Goal: Task Accomplishment & Management: Manage account settings

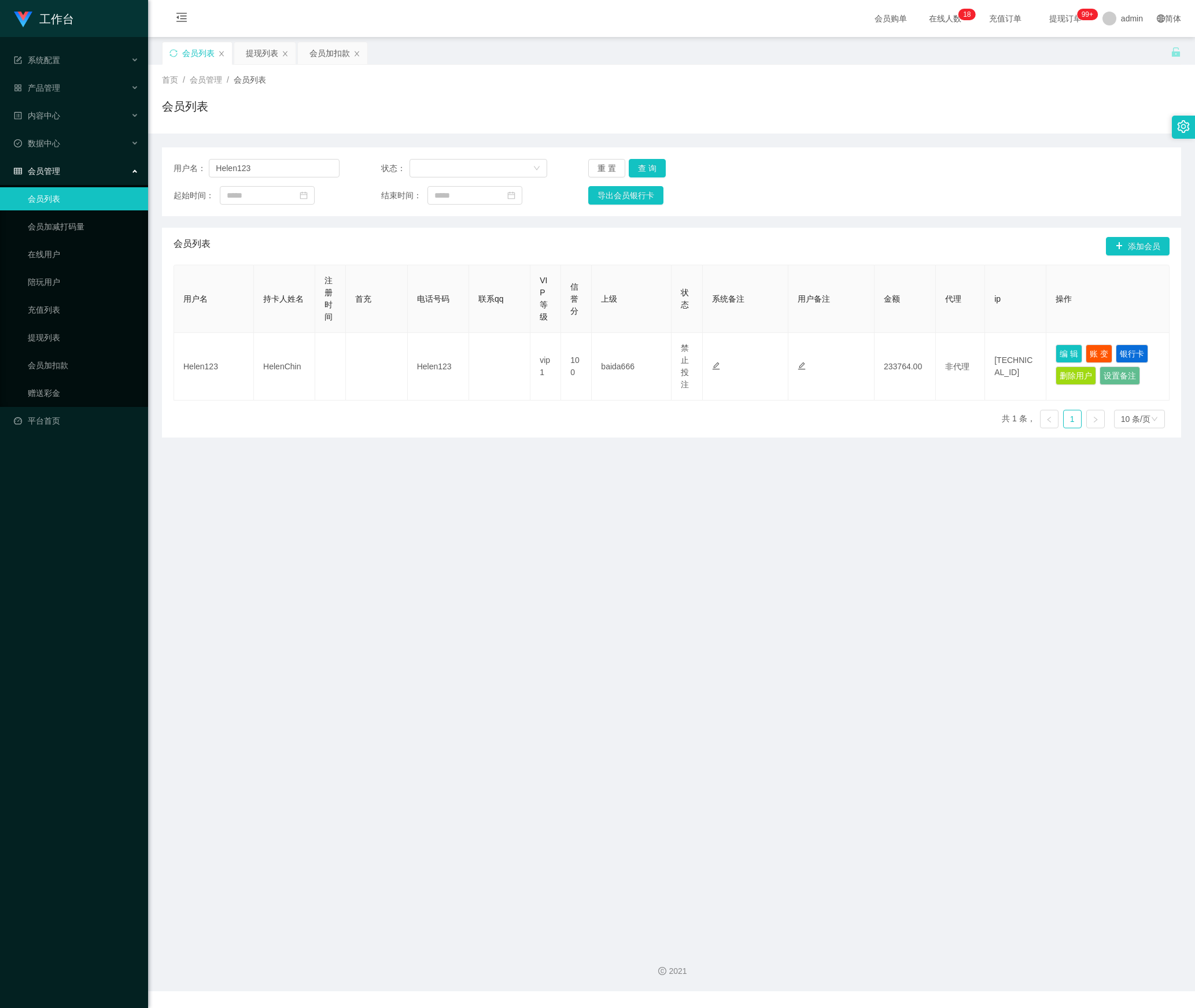
click at [138, 166] on section "工作台 系统配置 产品管理 内容中心 数据中心 会员管理 会员列表 会员加减打码量 在线用户 陪玩用户 充值列表 提现列表 会员加扣款 赠送彩金 平台首页 保…" at bounding box center [597, 496] width 1195 height 991
click at [652, 174] on button "查 询" at bounding box center [647, 168] width 37 height 18
click at [260, 60] on div "提现列表" at bounding box center [261, 53] width 32 height 22
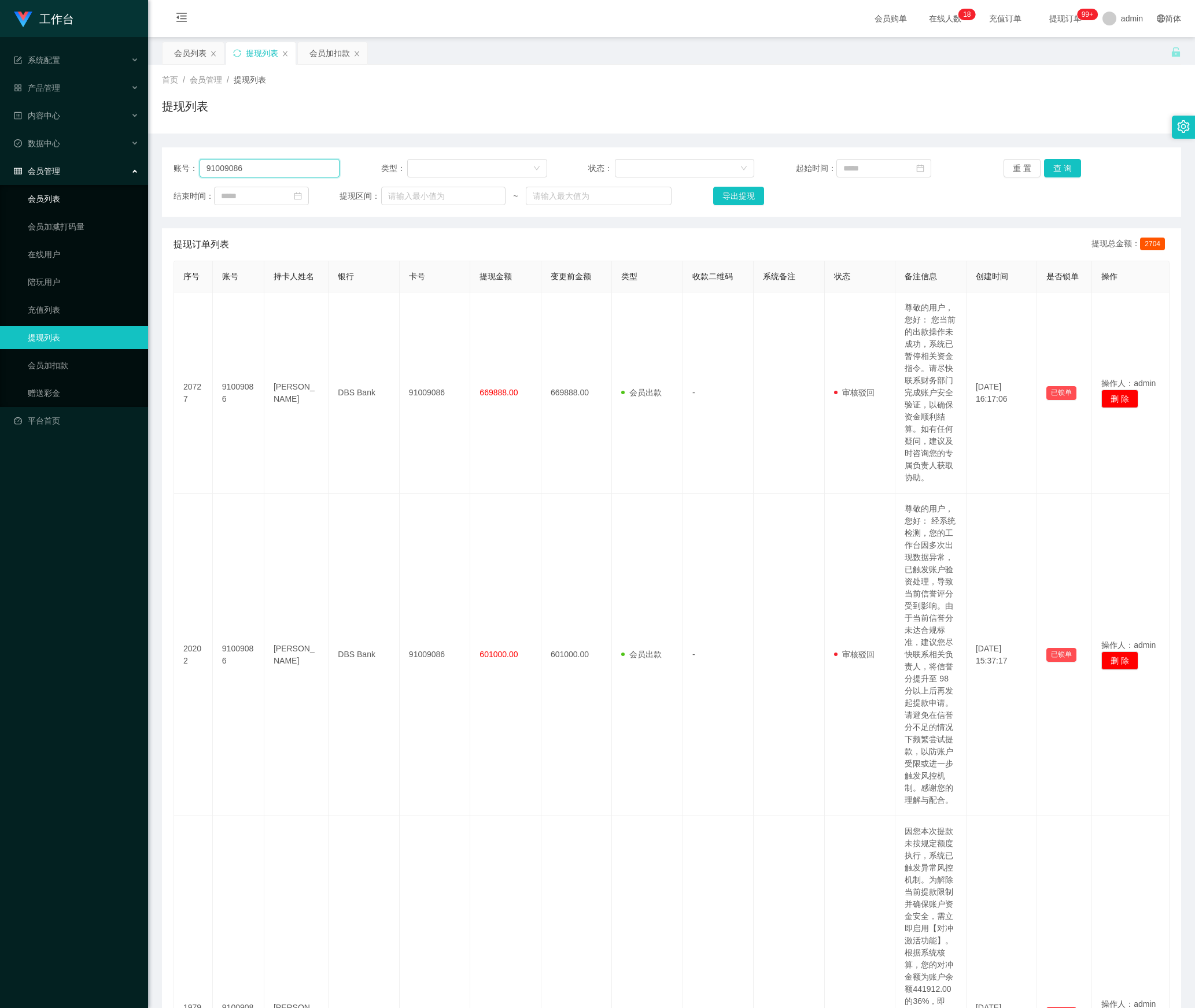
drag, startPoint x: 307, startPoint y: 174, endPoint x: 127, endPoint y: 179, distance: 180.1
click at [86, 167] on section "工作台 系统配置 产品管理 内容中心 数据中心 会员管理 会员列表 会员加减打码量 在线用户 陪玩用户 充值列表 提现列表 会员加扣款 赠送彩金 平台首页 保…" at bounding box center [597, 1003] width 1195 height 2008
paste input "Helen123"
type input "Helen123"
click at [1055, 172] on button "查 询" at bounding box center [1063, 168] width 37 height 18
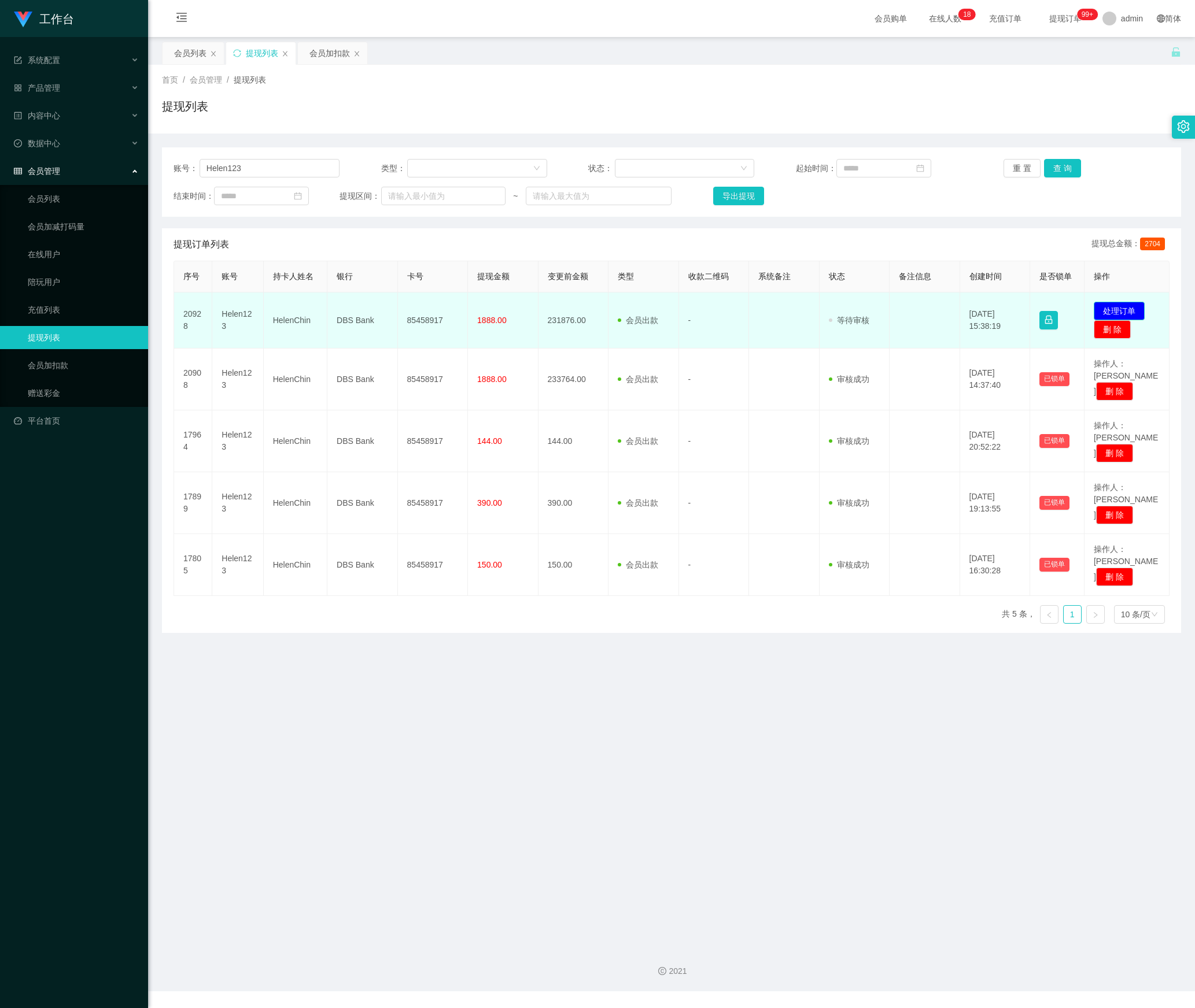
click at [1104, 312] on button "处理订单" at bounding box center [1119, 311] width 51 height 18
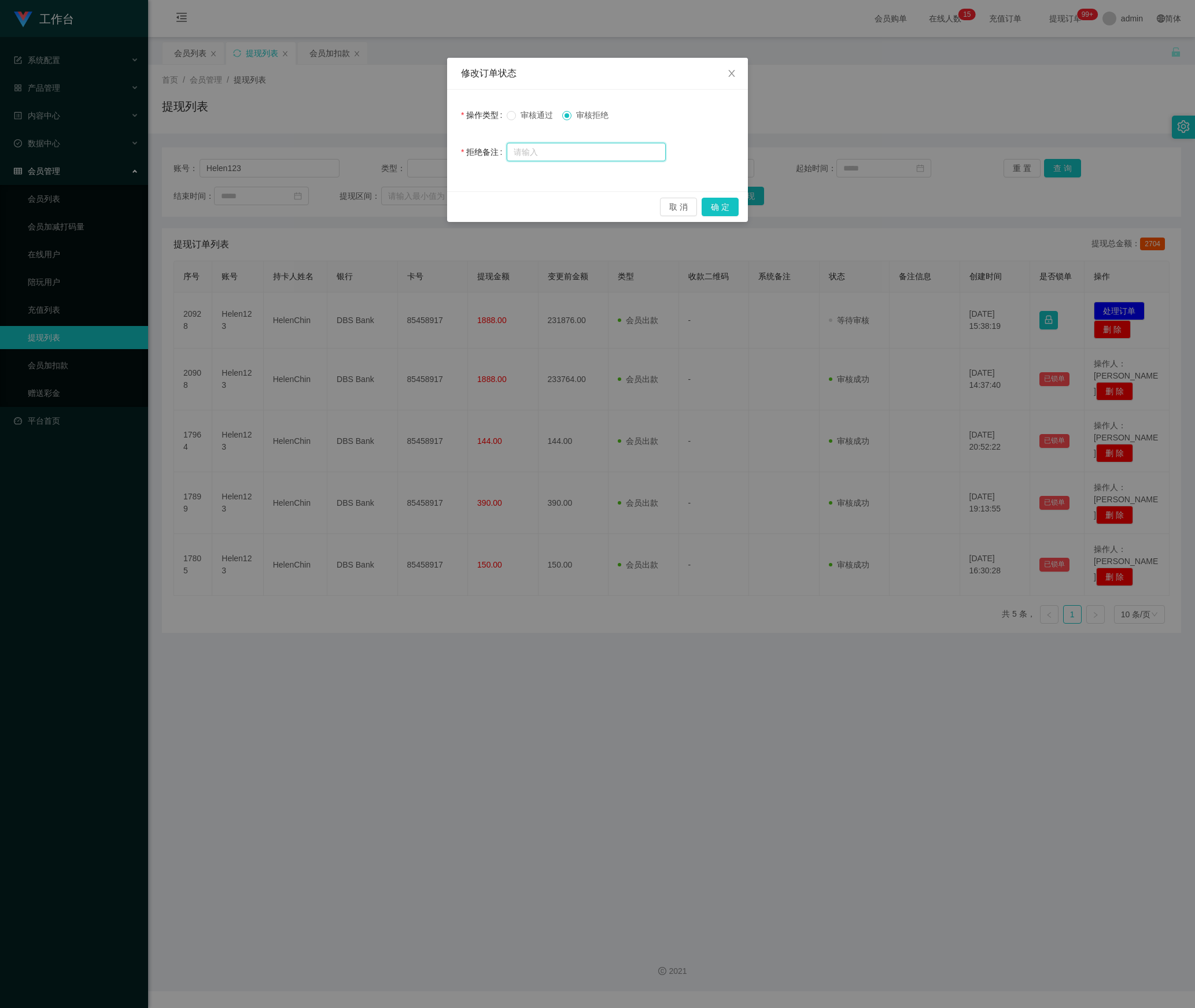
click at [579, 147] on input "text" at bounding box center [586, 152] width 159 height 18
paste input "尊敬的用户：由于你本次兑换取款操作失误工作台这边需要你激活对冲账号机会，请在24小时内完成避免资金永久冻结账户余额：【231876.00SGD$】 本次对冲错…"
type input "尊敬的用户：由于你本次兑换取款操作失误工作台这边需要你激活对冲账号机会，请在24小时内完成避免资金永久冻结账户余额：【231876.00SGD$】 本次对冲错…"
click at [714, 210] on button "确 定" at bounding box center [720, 207] width 37 height 18
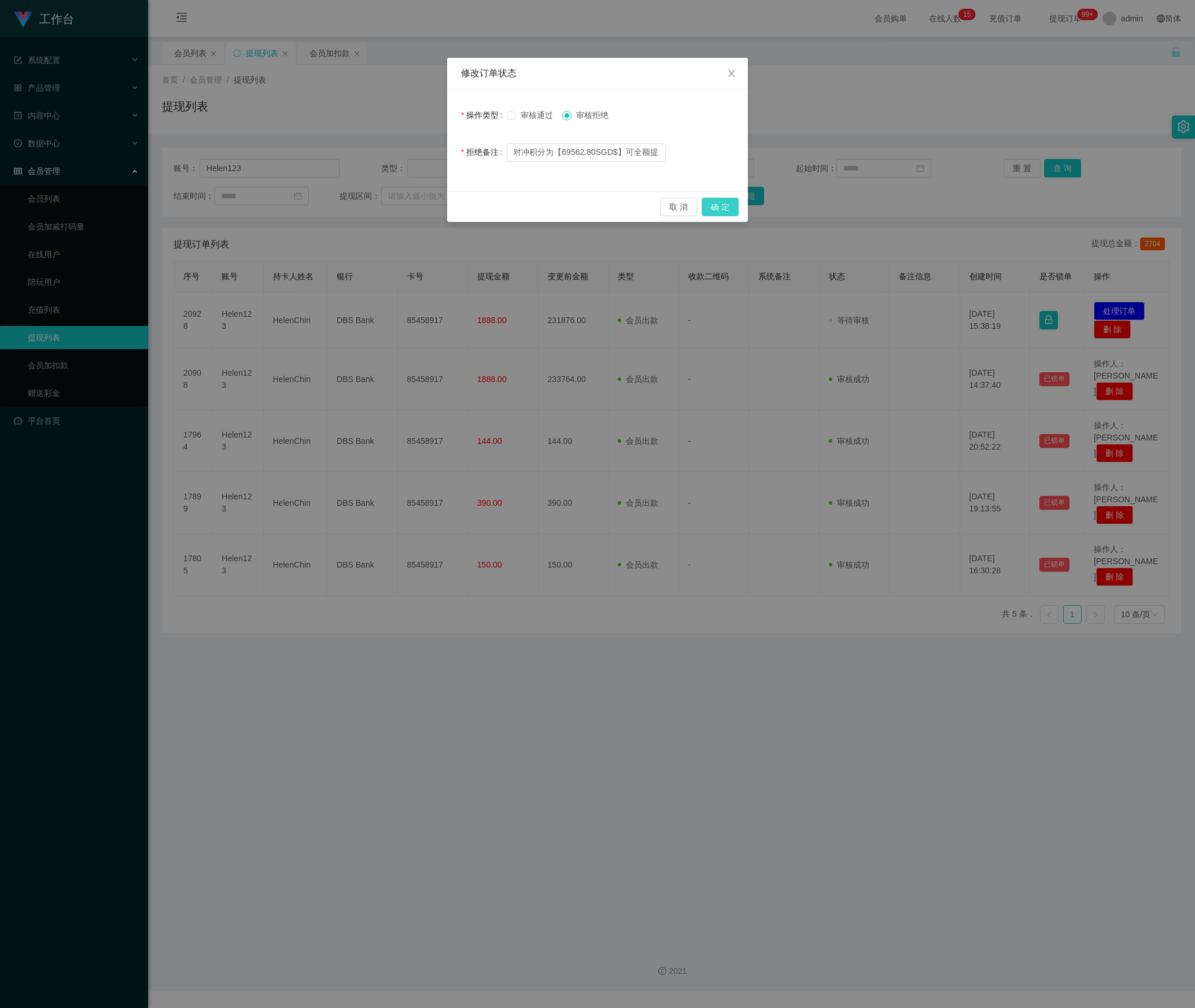
scroll to position [0, 0]
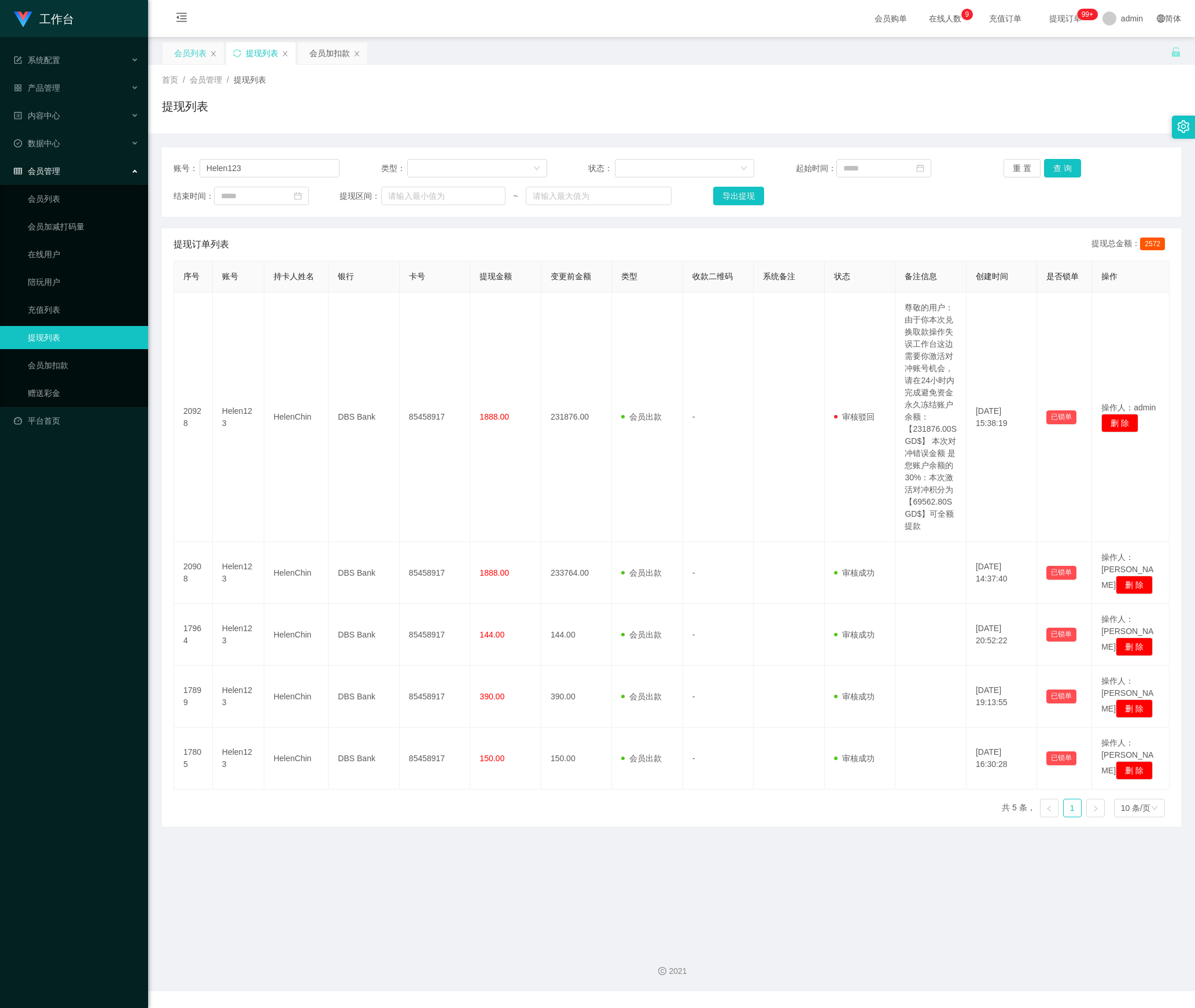
click at [186, 48] on div "会员列表" at bounding box center [190, 53] width 32 height 22
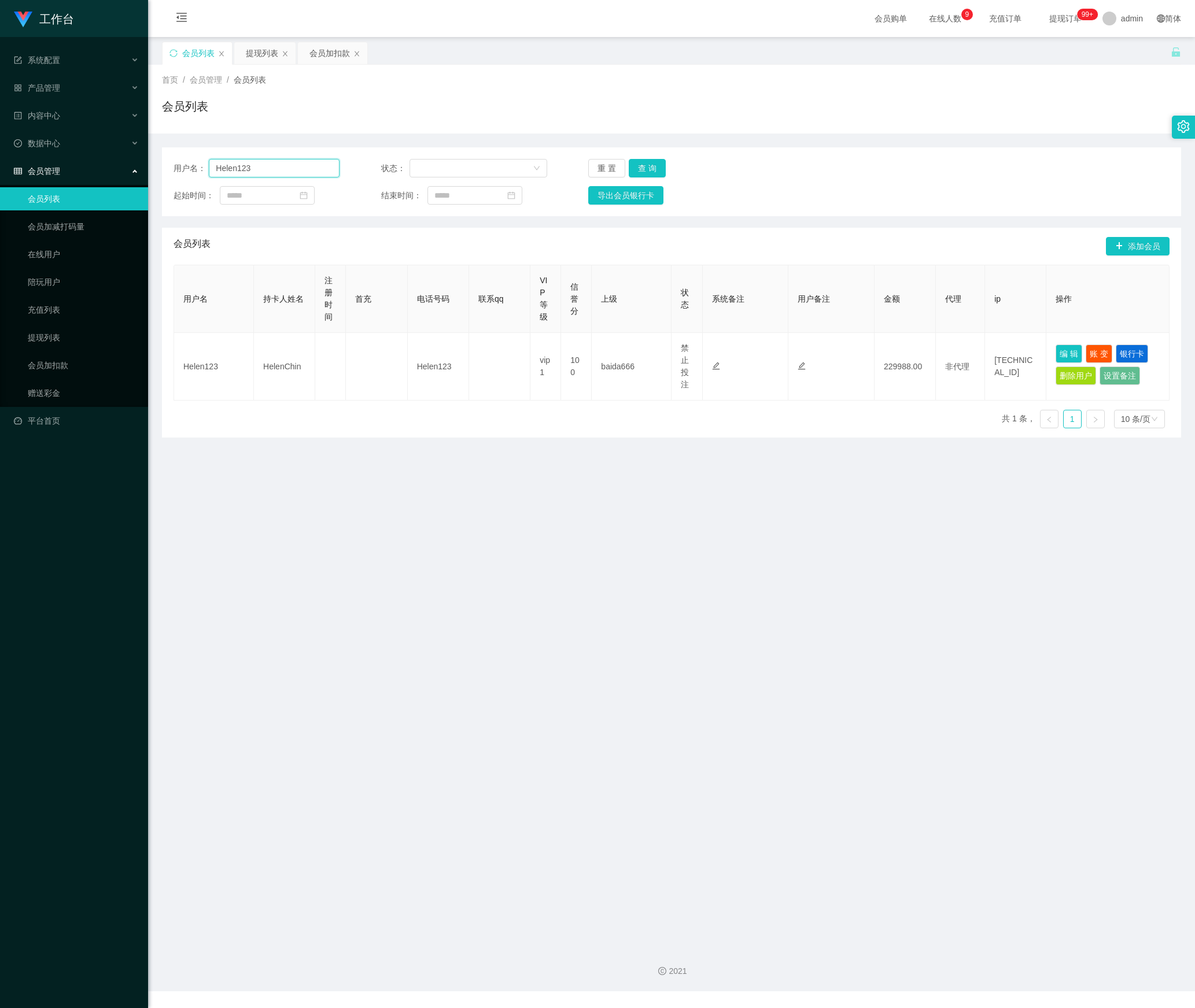
drag, startPoint x: 166, startPoint y: 158, endPoint x: 167, endPoint y: 165, distance: 7.1
click at [161, 158] on main "关闭左侧 关闭右侧 关闭其它 刷新页面 会员列表 提现列表 会员加扣款 首页 / 会员管理 / 会员列表 / 会员列表 用户名： Helen123 状态： 重…" at bounding box center [672, 487] width 1047 height 900
paste input "zhangjian800607"
type input "zhangjian800607"
click at [643, 171] on button "查 询" at bounding box center [647, 168] width 37 height 18
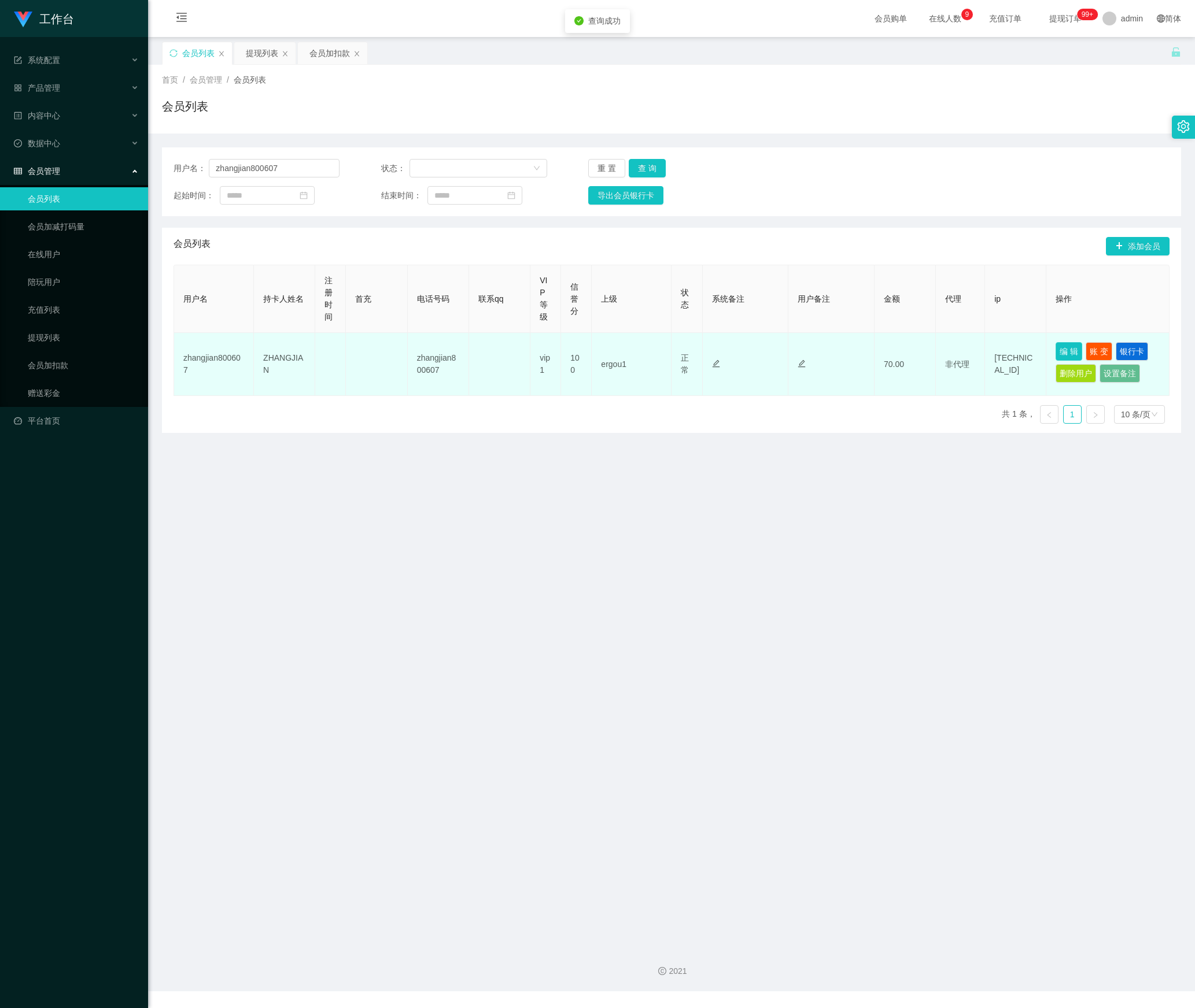
click at [1057, 356] on button "编 辑" at bounding box center [1068, 351] width 27 height 18
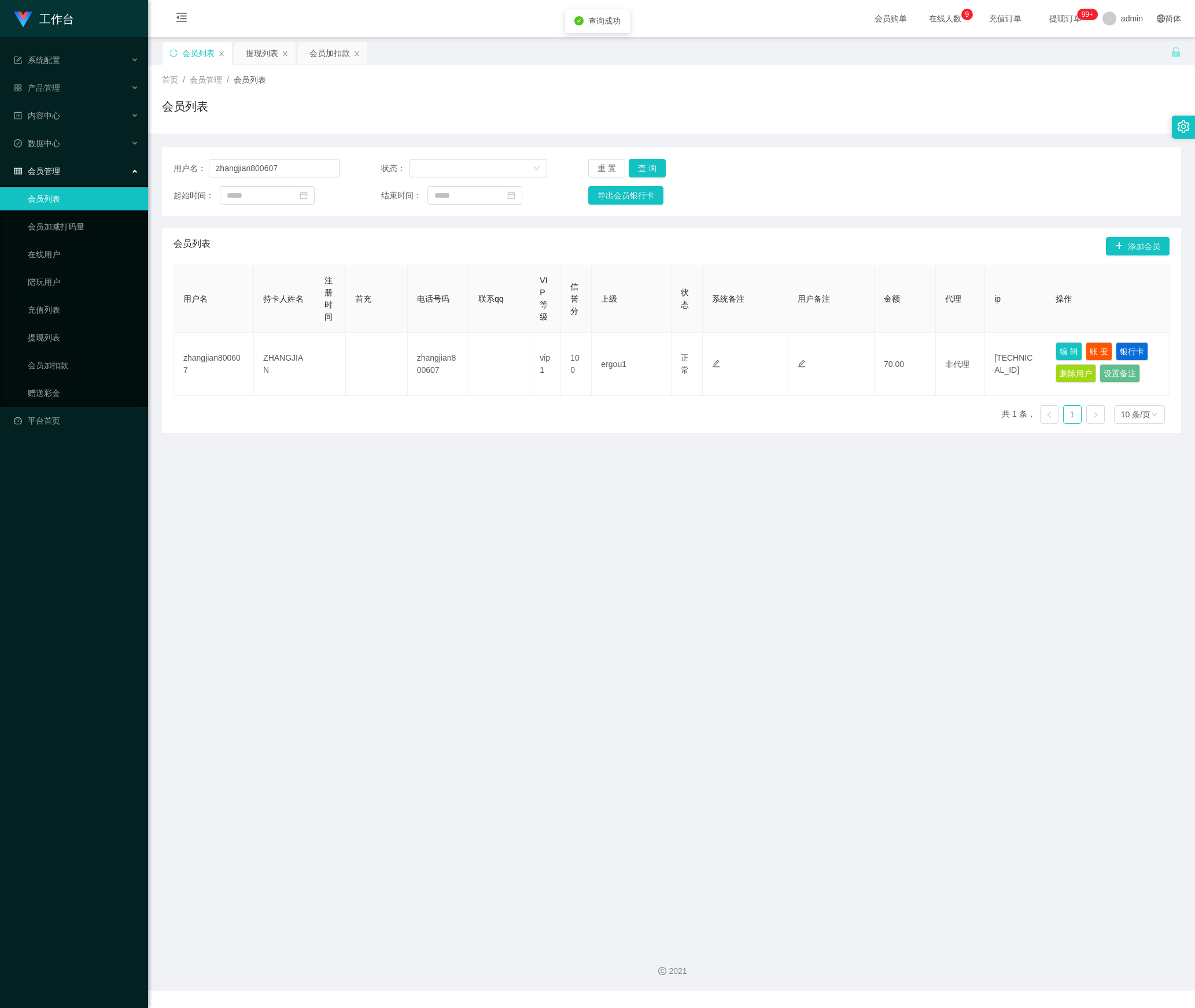
type input "zhangjian800607"
type input "ZHANGJIAN"
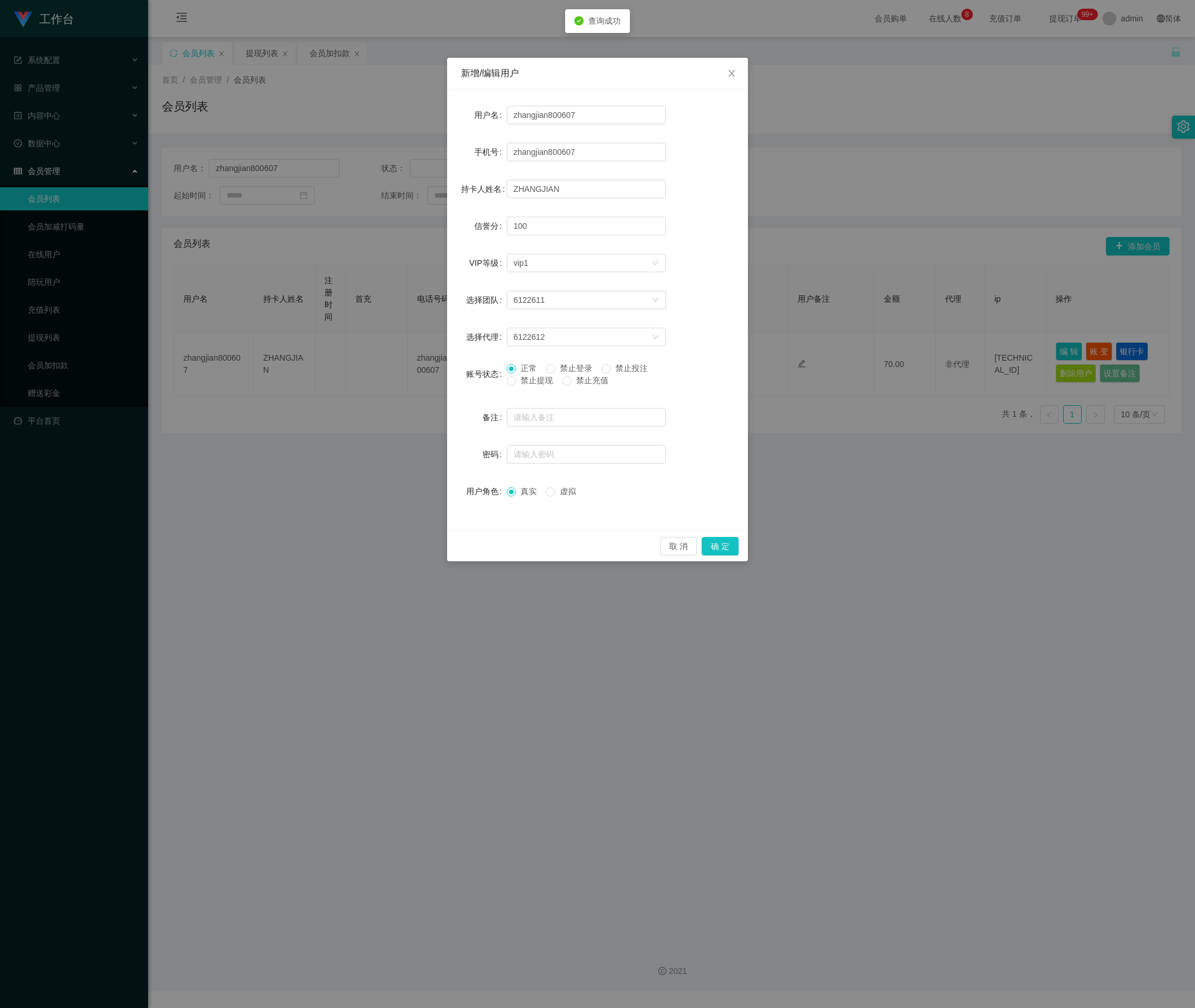
click at [523, 385] on span "禁止提现" at bounding box center [536, 381] width 41 height 9
click at [719, 544] on button "确 定" at bounding box center [720, 546] width 37 height 18
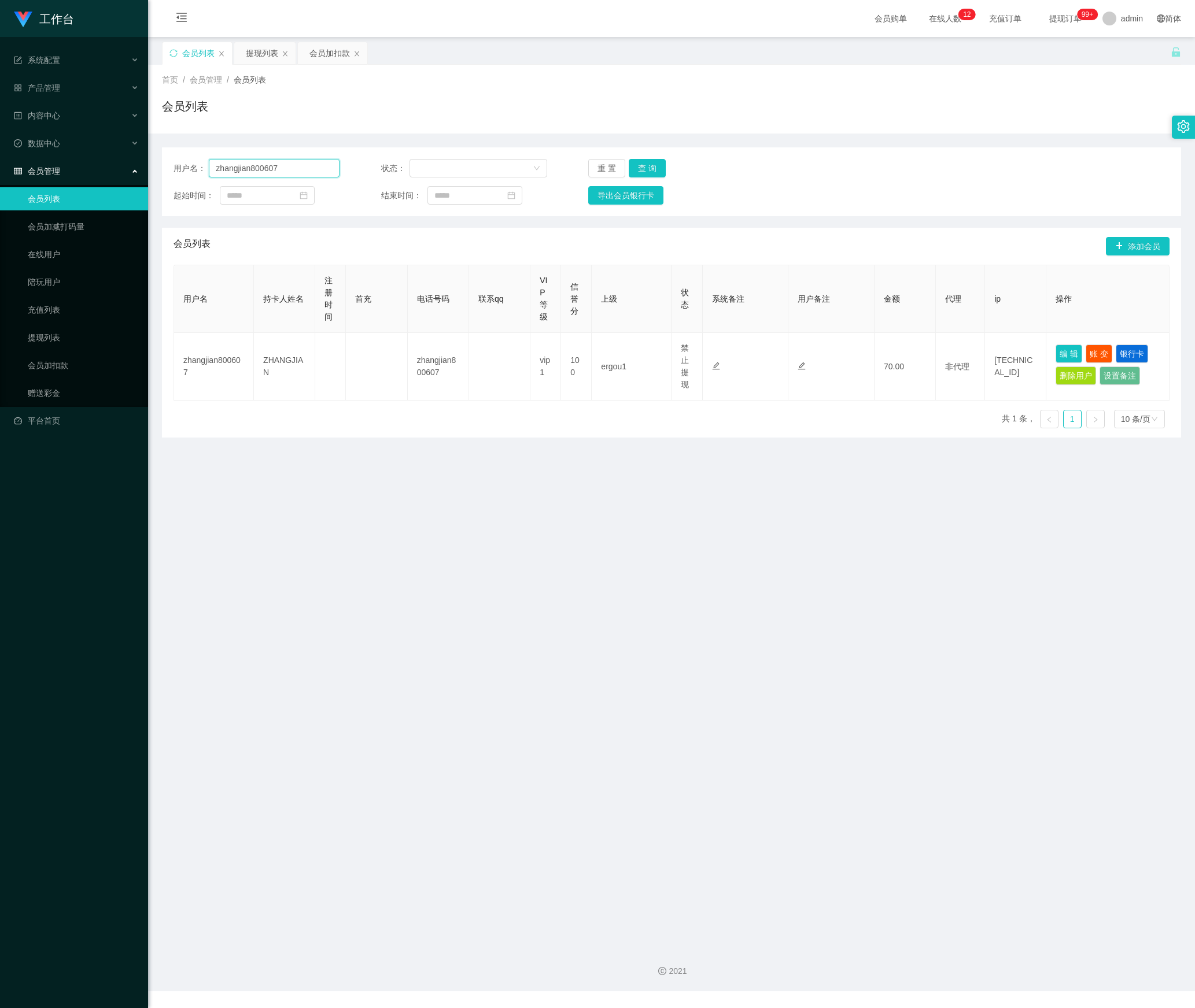
drag, startPoint x: 135, startPoint y: 167, endPoint x: 388, endPoint y: 186, distance: 253.7
click at [134, 169] on section "工作台 系统配置 产品管理 内容中心 数据中心 会员管理 会员列表 会员加减打码量 在线用户 陪玩用户 充值列表 提现列表 会员加扣款 赠送彩金 平台首页 保…" at bounding box center [597, 496] width 1195 height 991
paste input "Laiwenda123"
type input "Laiwenda123"
click at [644, 172] on button "查 询" at bounding box center [647, 168] width 37 height 18
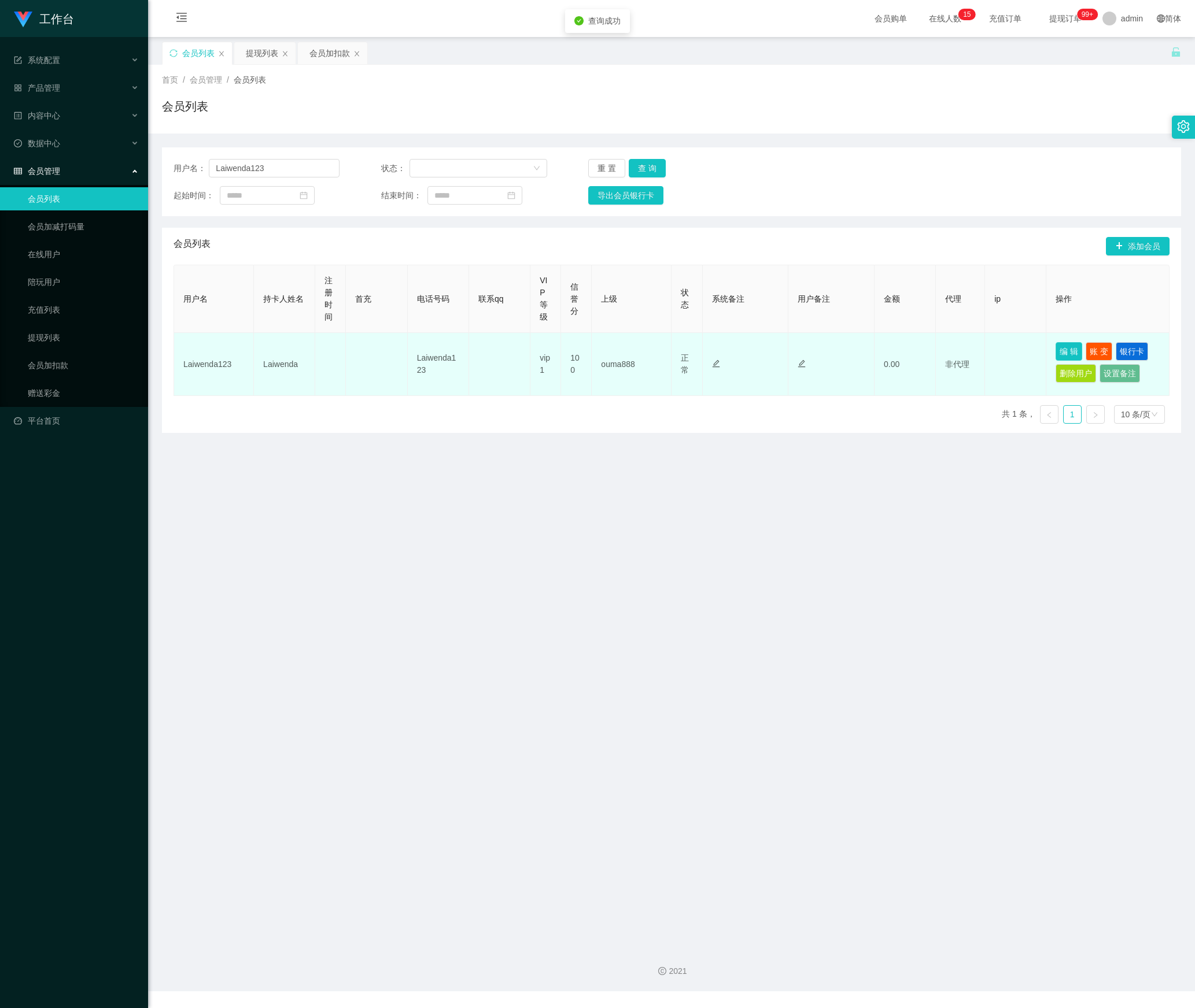
click at [1065, 355] on button "编 辑" at bounding box center [1068, 351] width 27 height 18
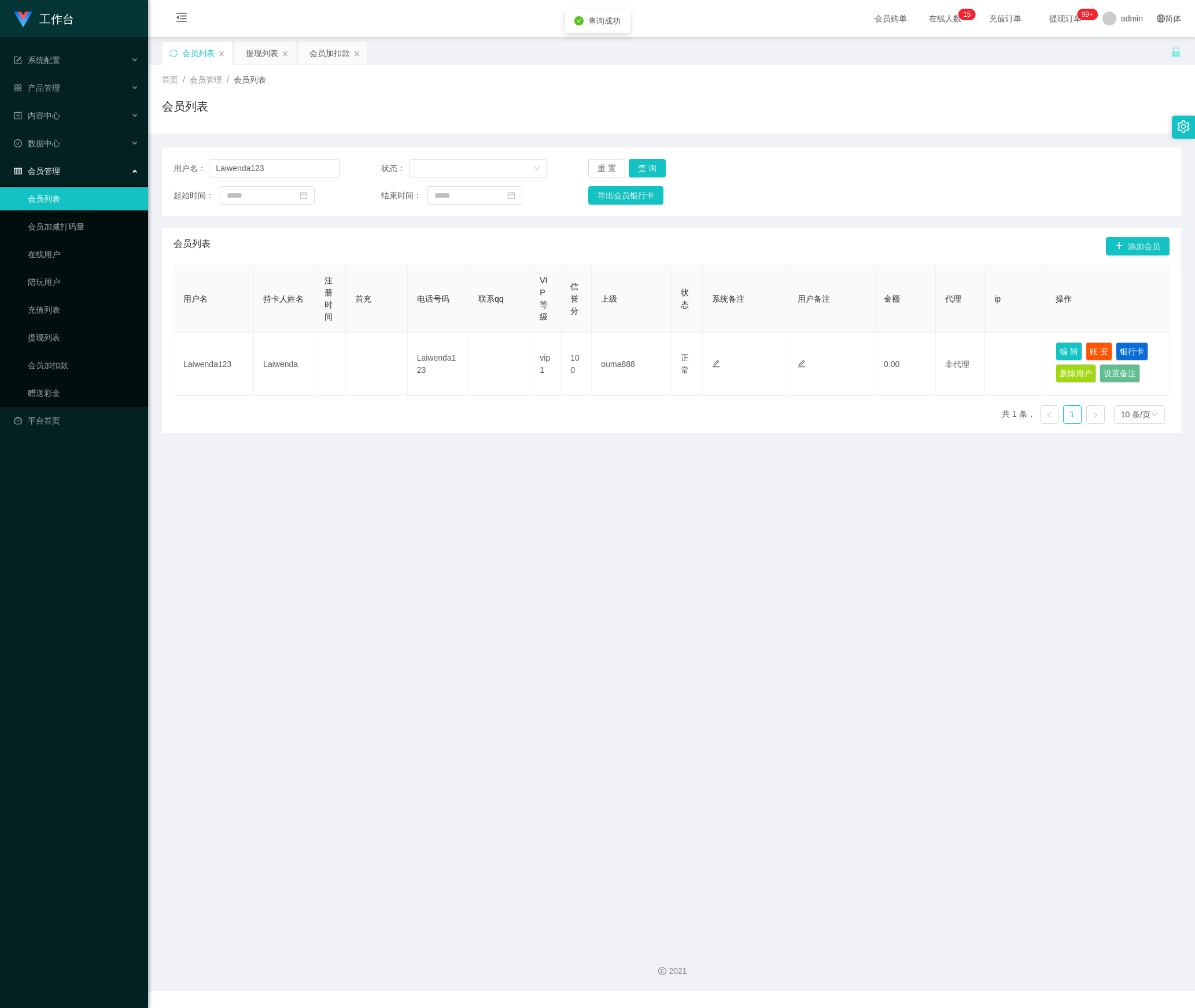
type input "Laiwenda123"
type input "Laiwenda"
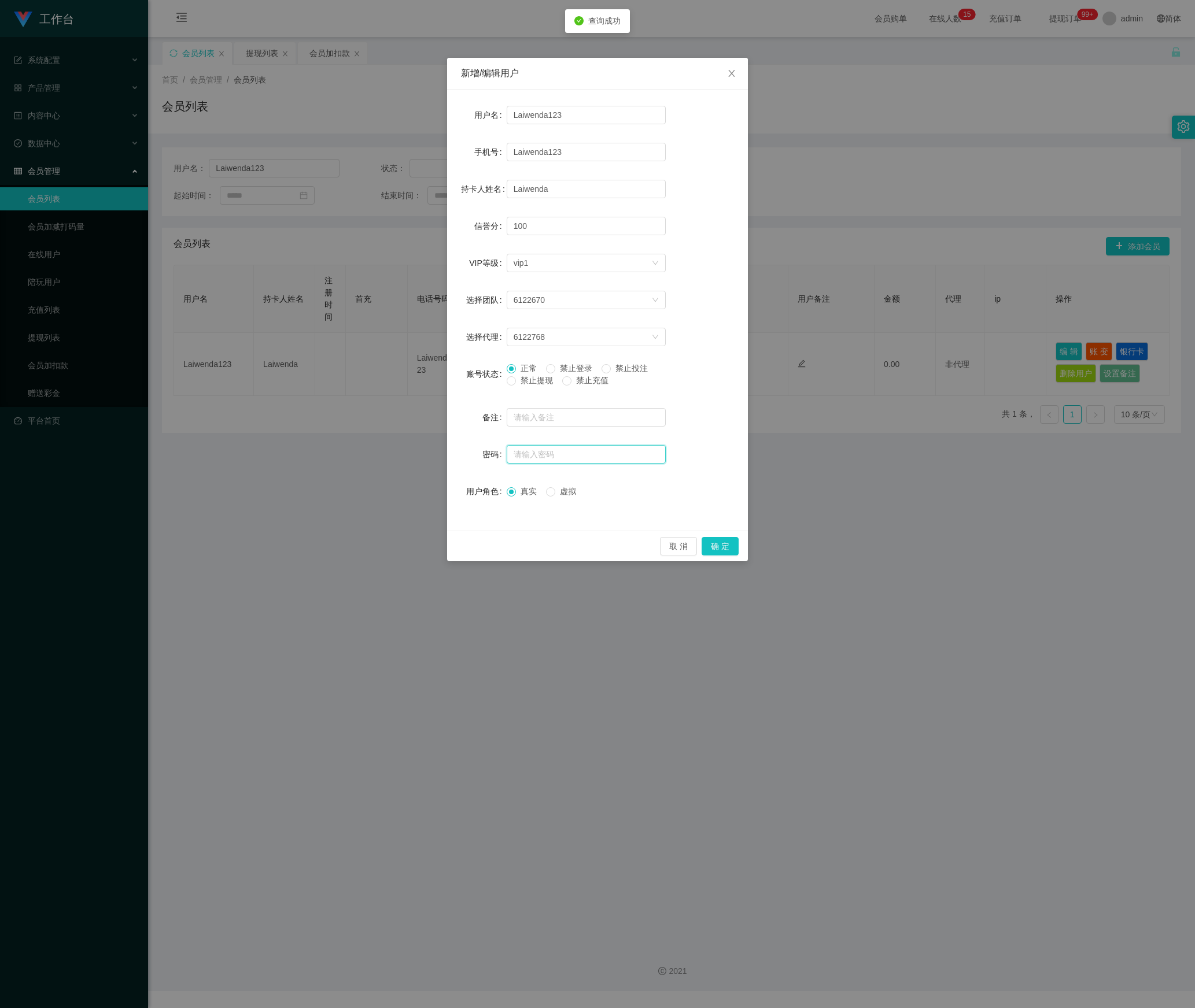
click at [553, 457] on input "text" at bounding box center [586, 454] width 159 height 18
type input "aaa123"
click at [732, 541] on button "确 定" at bounding box center [720, 546] width 37 height 18
